Goal: Subscribe to service/newsletter

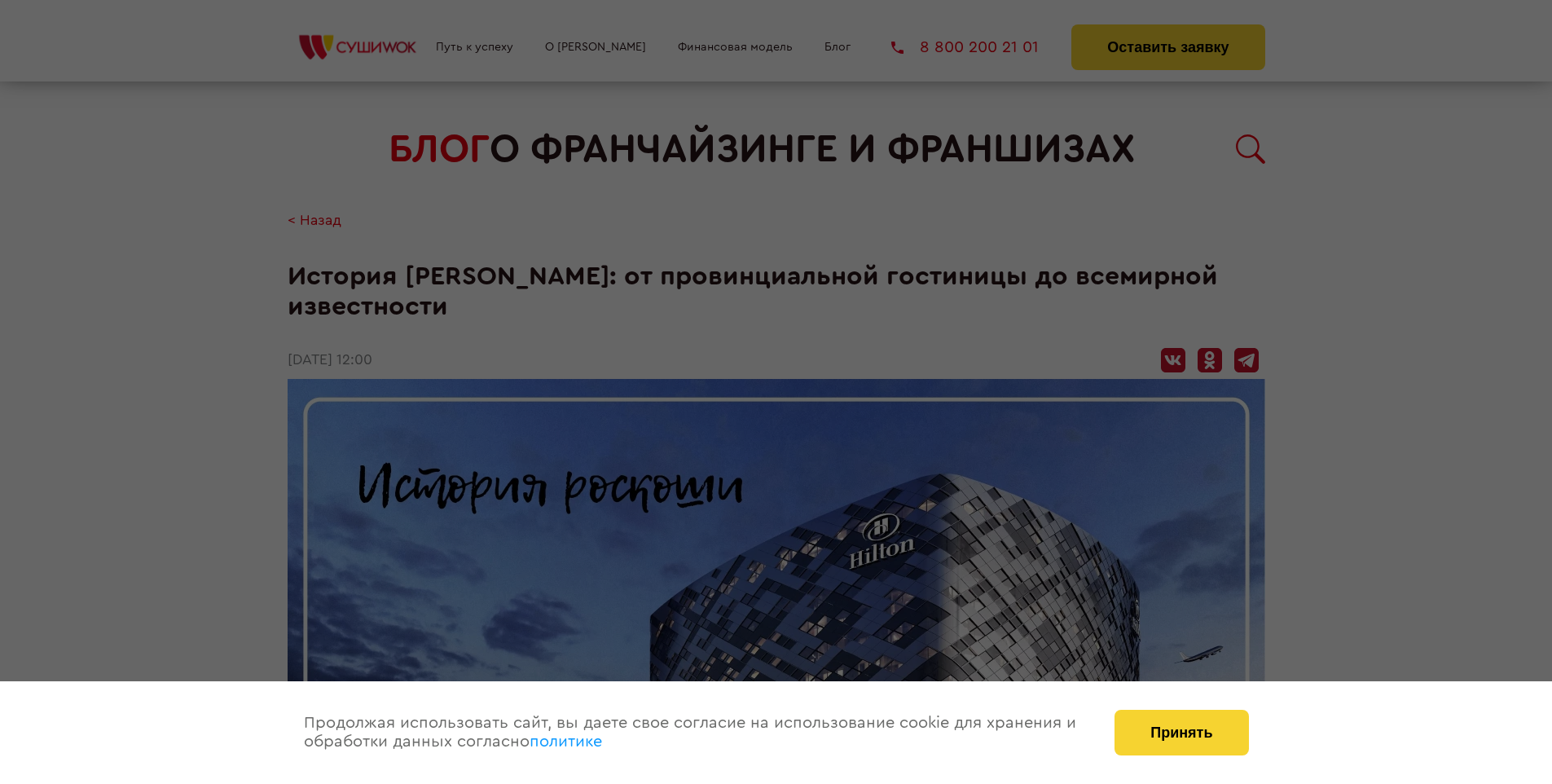
scroll to position [2195, 0]
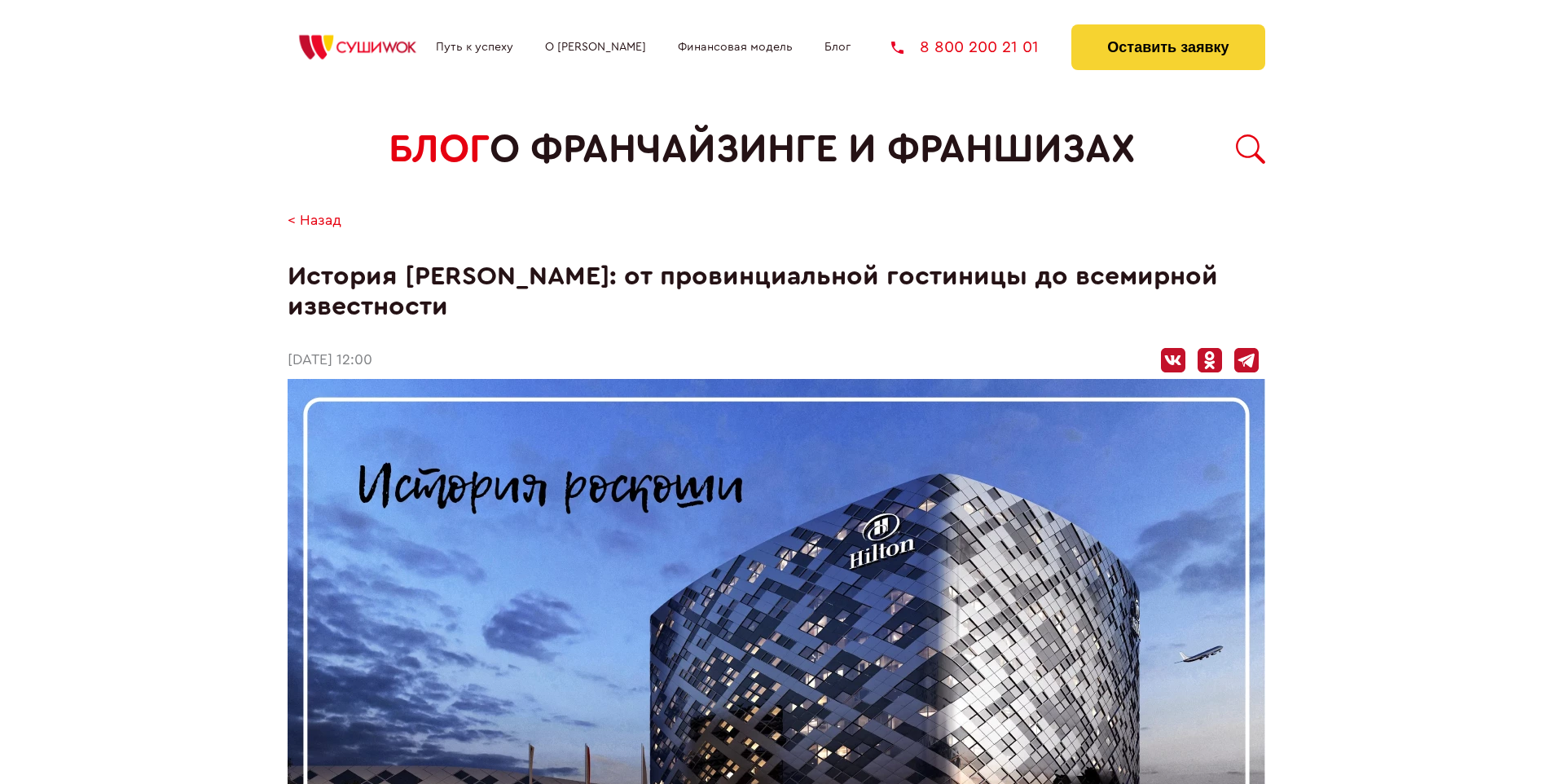
scroll to position [2195, 0]
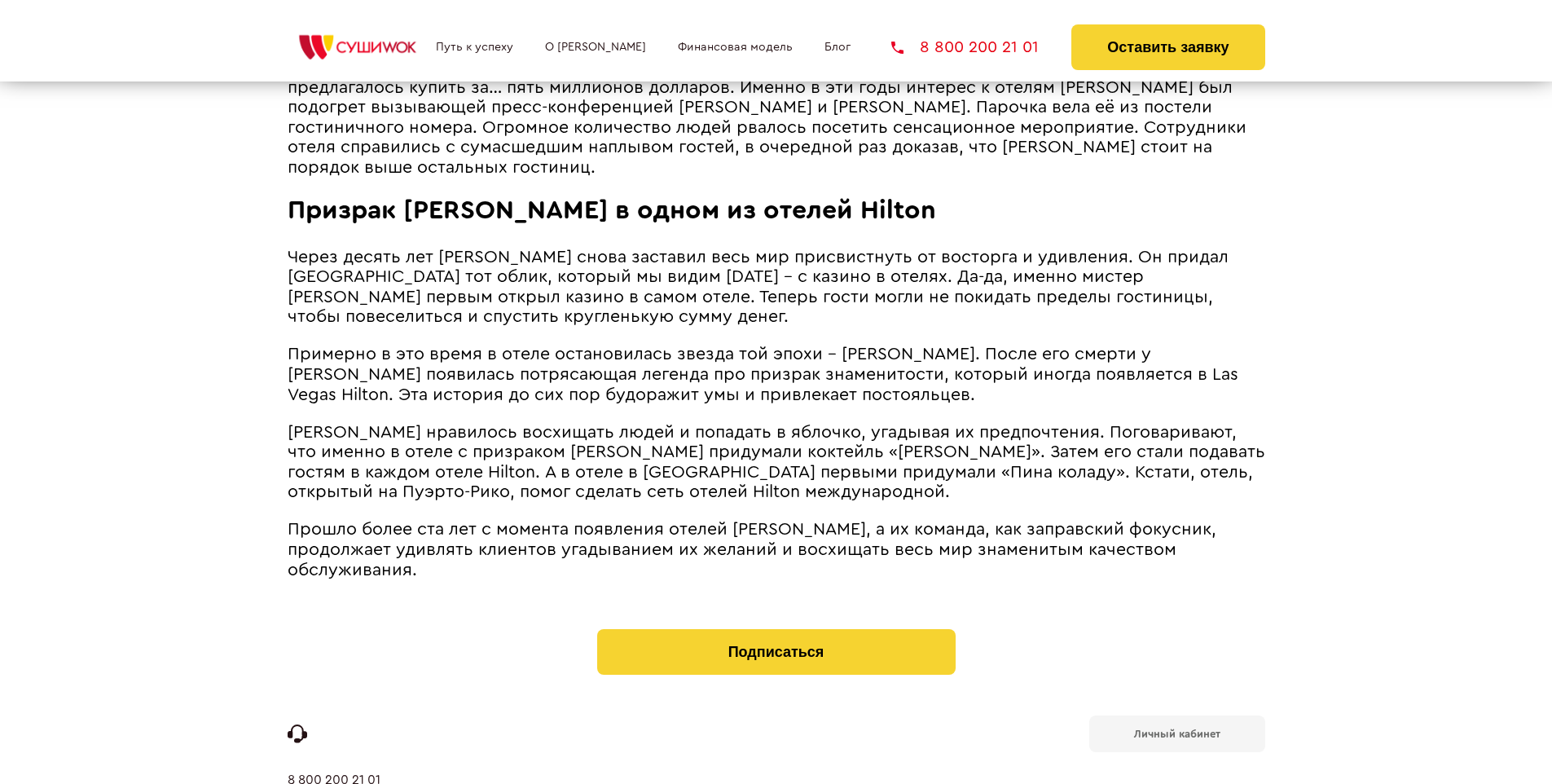
click at [1177, 729] on b "Личный кабинет" at bounding box center [1178, 733] width 86 height 11
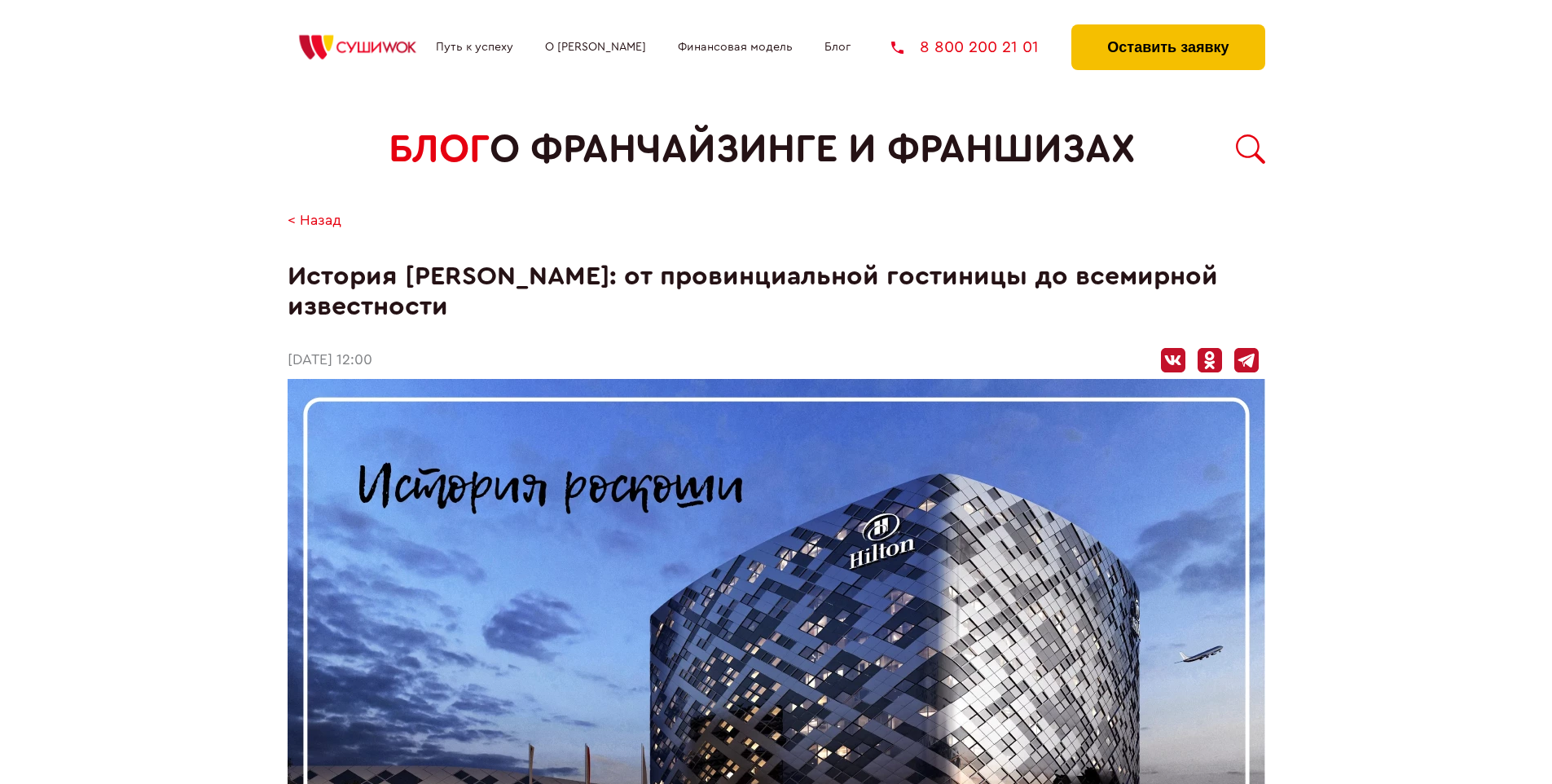
click at [1168, 28] on button "Оставить заявку" at bounding box center [1168, 47] width 193 height 46
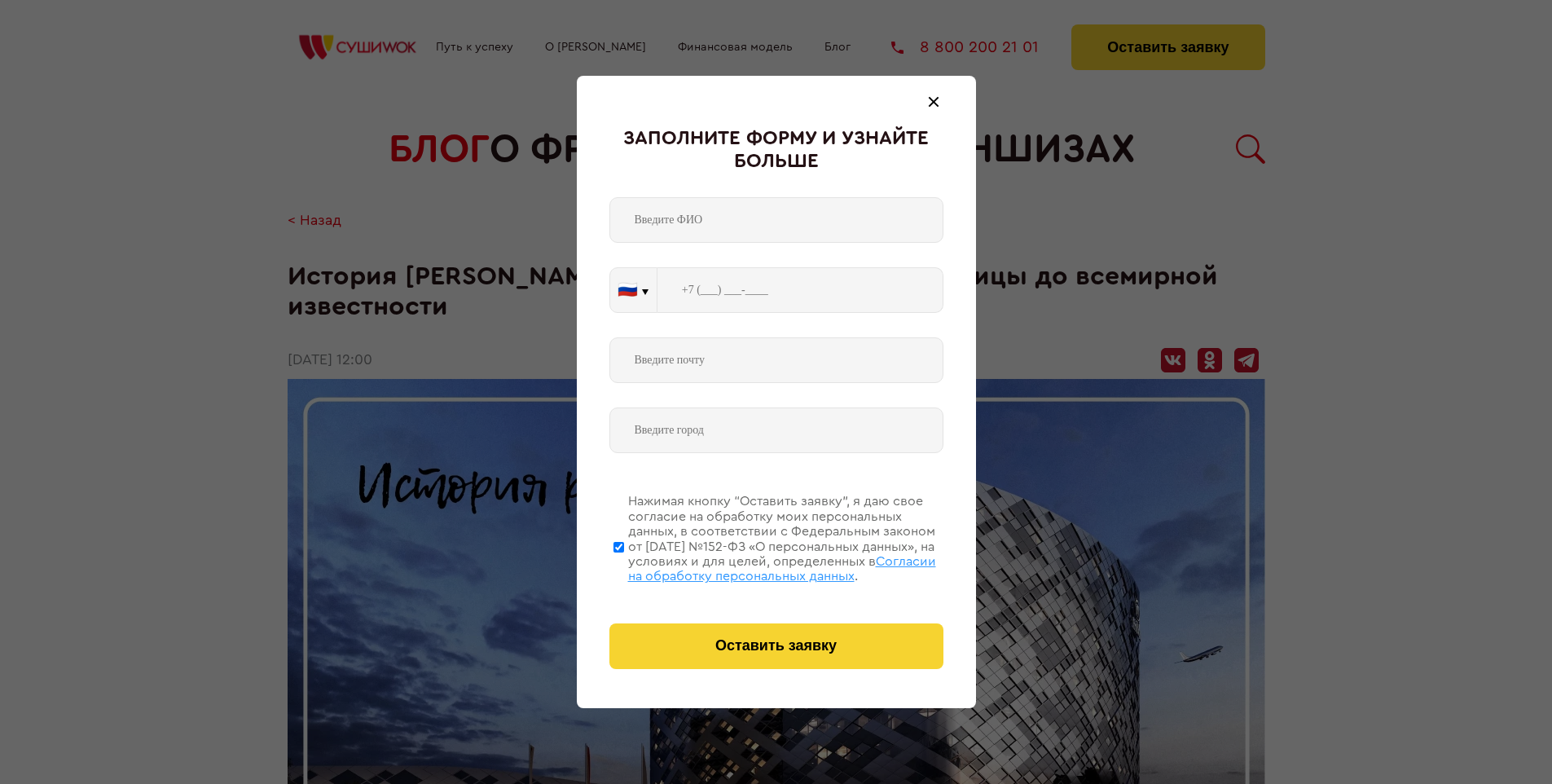
click at [755, 566] on span "Согласии на обработку персональных данных" at bounding box center [783, 568] width 308 height 27
click at [624, 566] on input "Нажимая кнопку “Оставить заявку”, я даю свое согласие на обработку моих персона…" at bounding box center [619, 546] width 11 height 130
checkbox input "false"
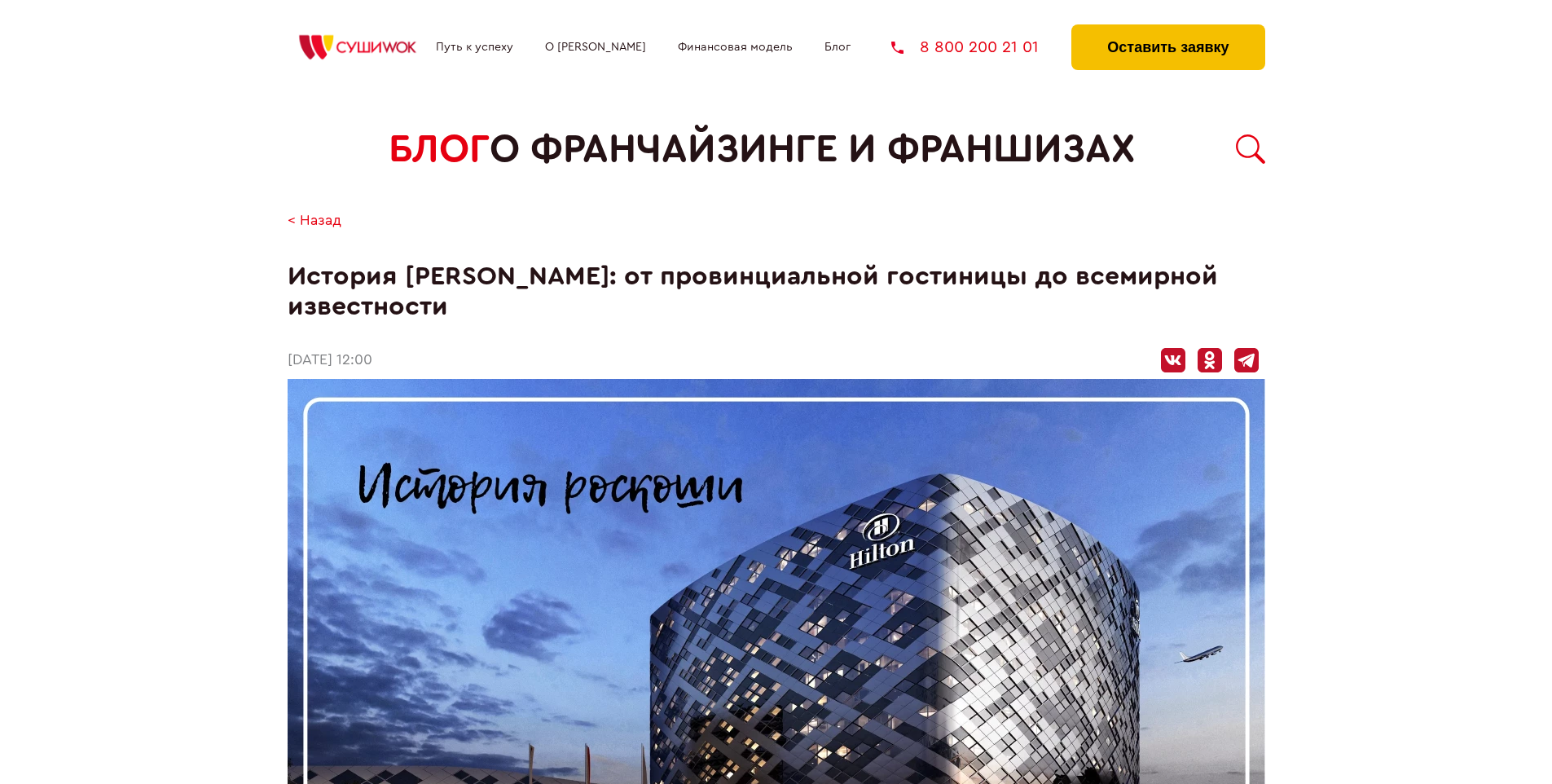
click at [1168, 28] on button "Оставить заявку" at bounding box center [1168, 47] width 193 height 46
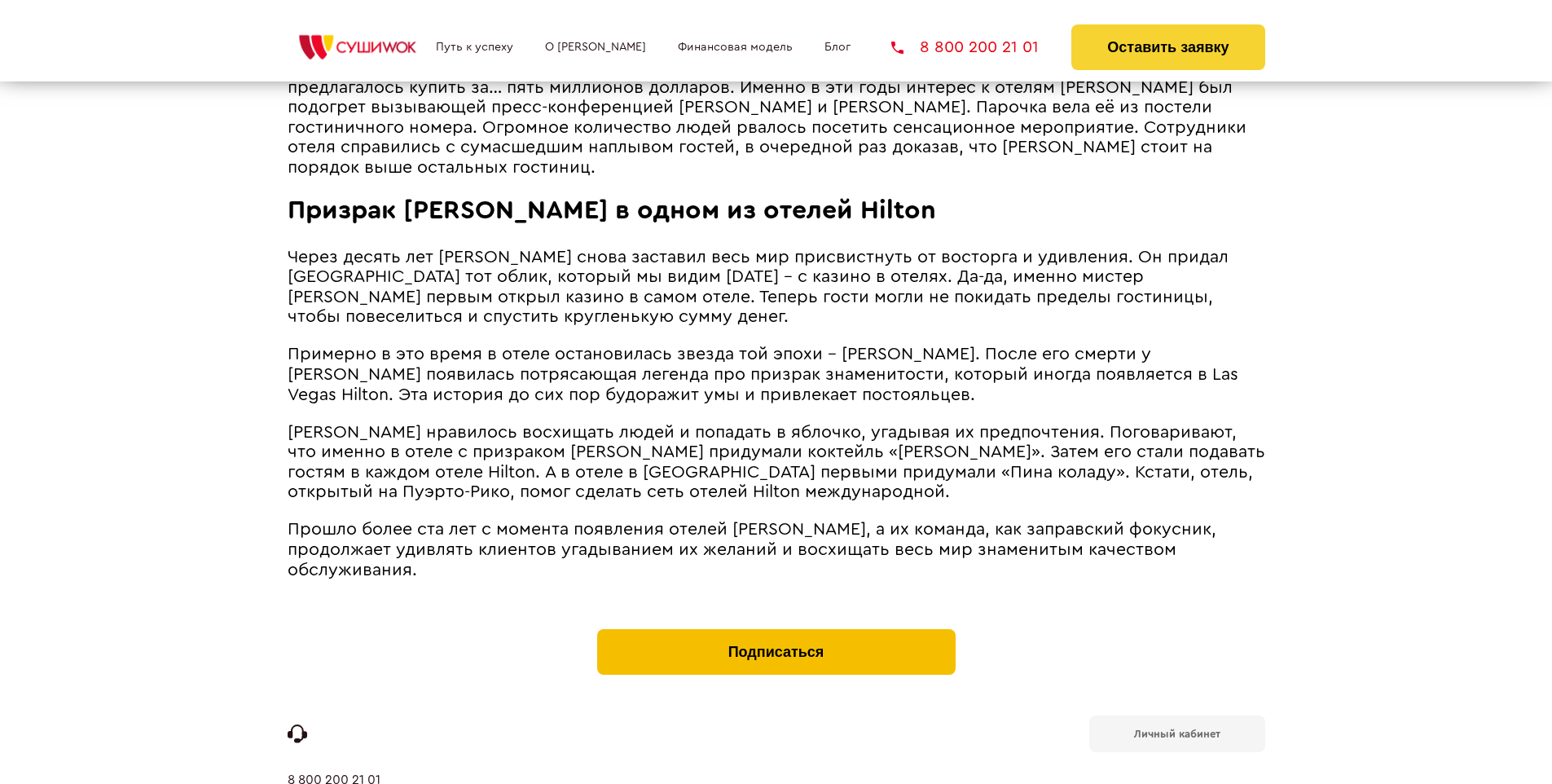
click at [776, 629] on button "Подписаться" at bounding box center [776, 652] width 359 height 46
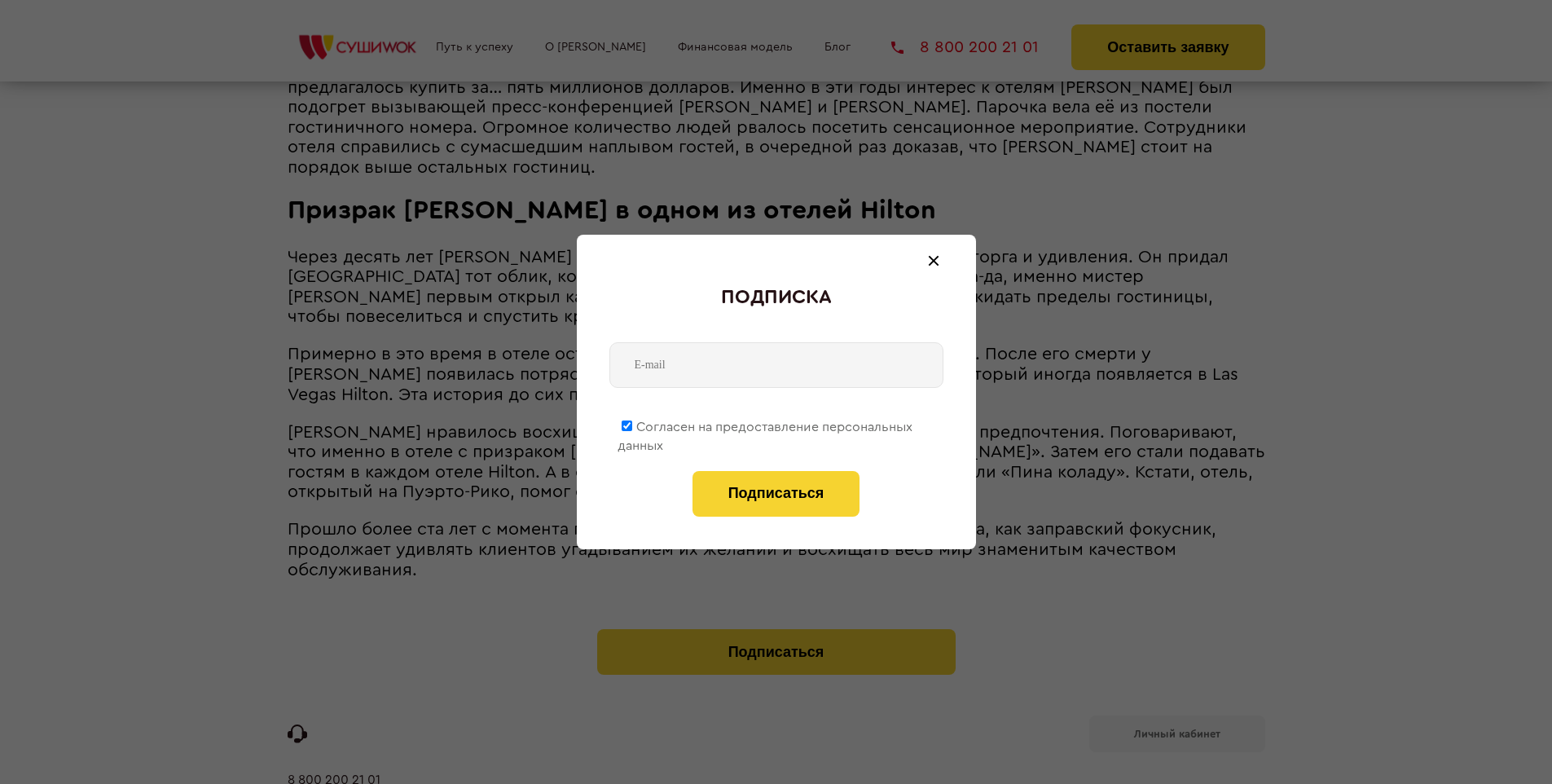
click at [766, 424] on span "Согласен на предоставление персональных данных" at bounding box center [765, 436] width 295 height 31
click at [633, 424] on input "Согласен на предоставление персональных данных" at bounding box center [627, 426] width 11 height 11
checkbox input "false"
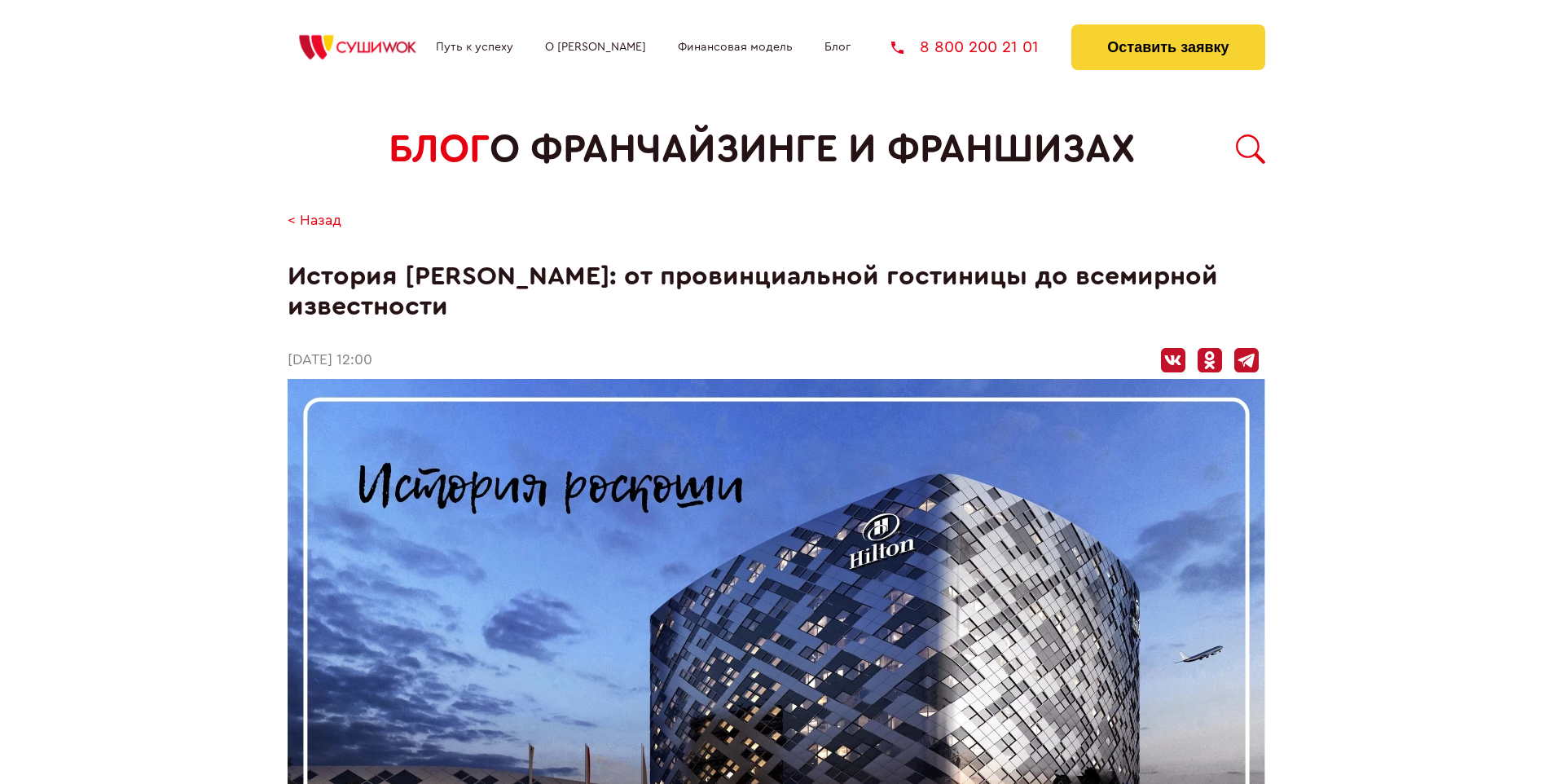
scroll to position [2195, 0]
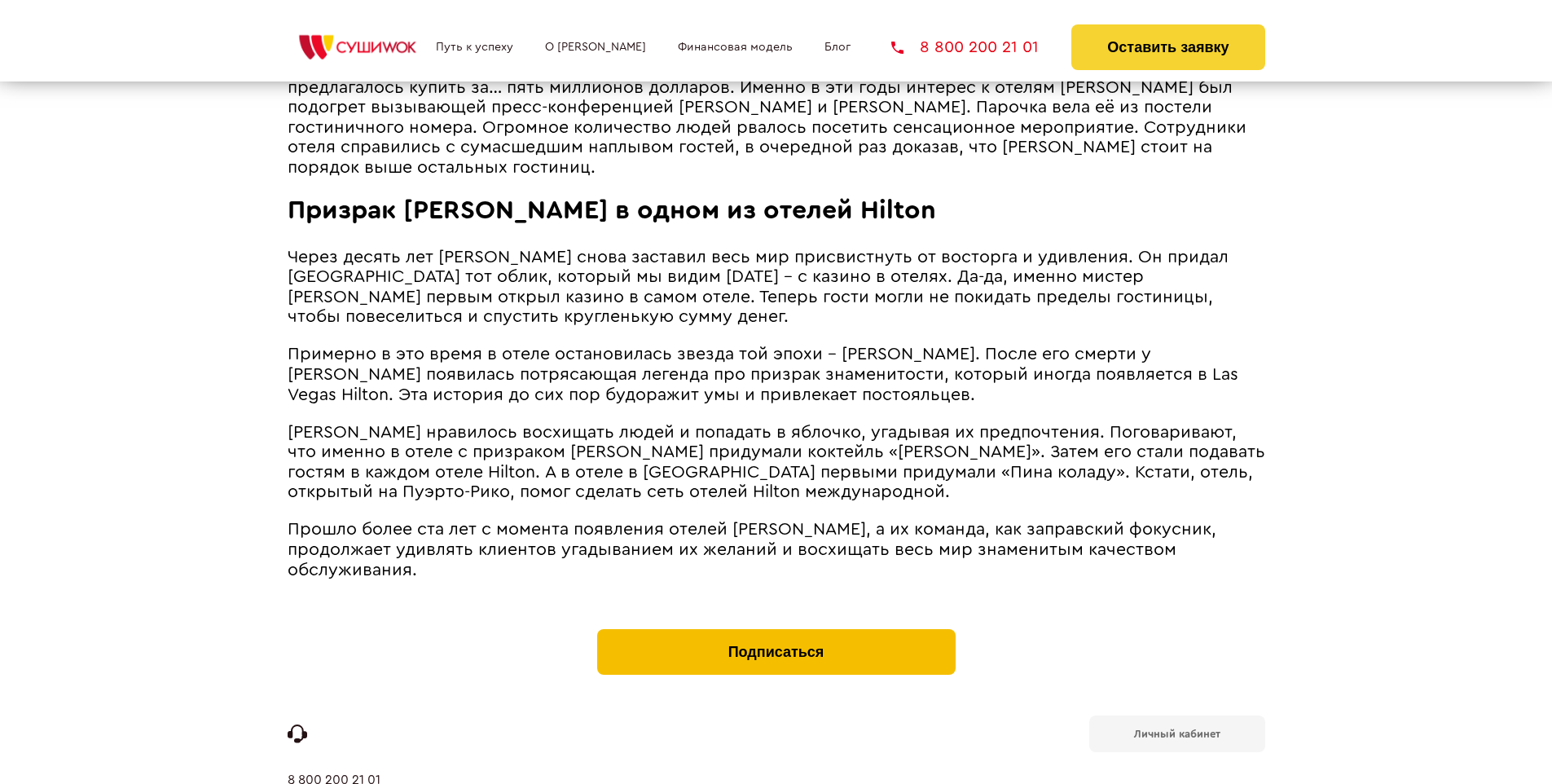
click at [776, 629] on button "Подписаться" at bounding box center [776, 652] width 359 height 46
